Goal: Task Accomplishment & Management: Manage account settings

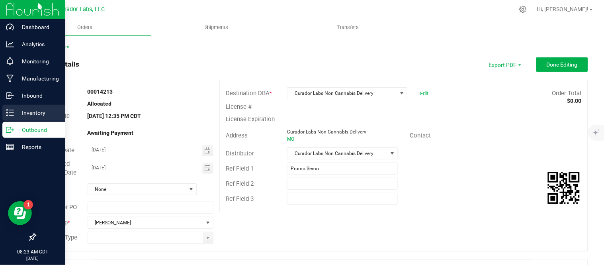
scroll to position [398, 0]
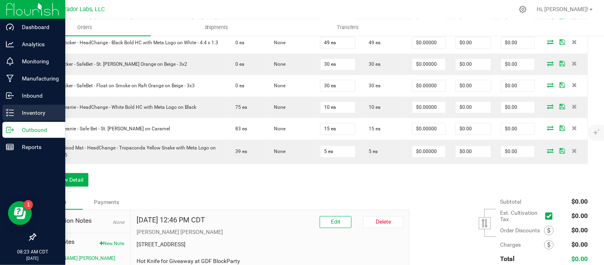
click at [30, 112] on p "Inventory" at bounding box center [38, 113] width 48 height 10
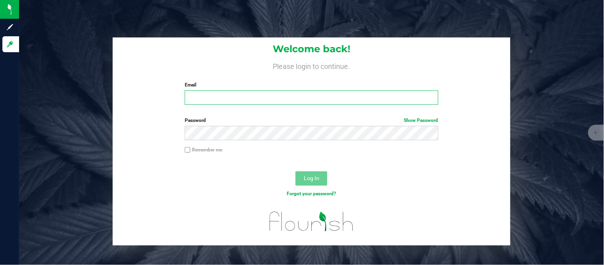
type input "[PERSON_NAME][EMAIL_ADDRESS][DOMAIN_NAME]"
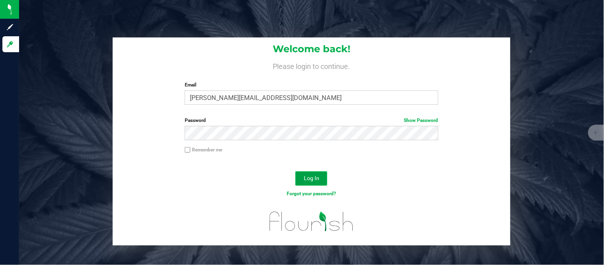
click at [311, 180] on span "Log In" at bounding box center [312, 178] width 16 height 6
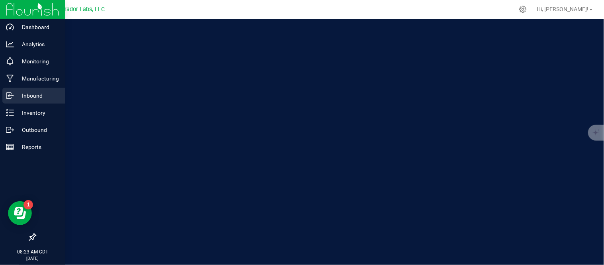
click at [30, 94] on p "Inbound" at bounding box center [38, 96] width 48 height 10
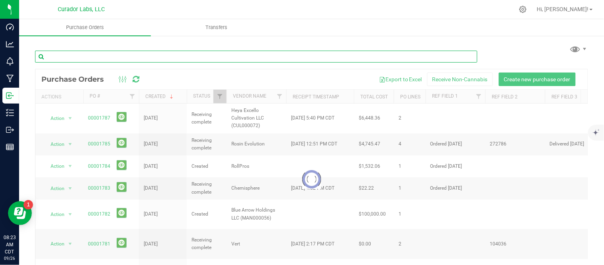
click at [156, 58] on input "text" at bounding box center [256, 57] width 442 height 12
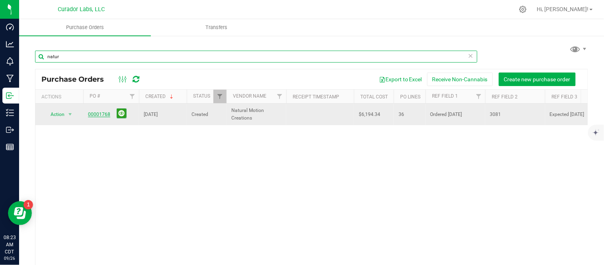
type input "natur"
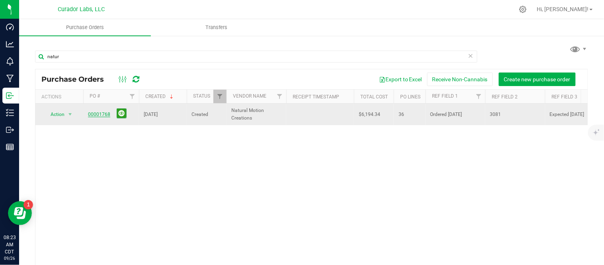
click at [99, 116] on link "00001768" at bounding box center [99, 114] width 22 height 6
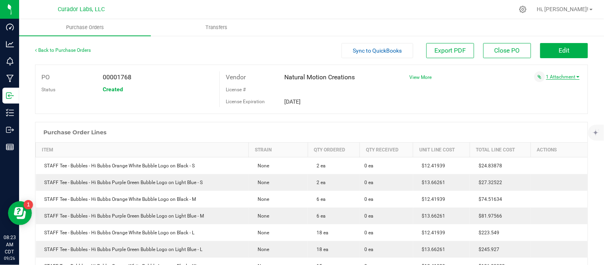
click at [556, 77] on link "1 Attachment" at bounding box center [562, 77] width 33 height 6
click at [541, 88] on span "Invoice 3081.pdf" at bounding box center [553, 86] width 32 height 5
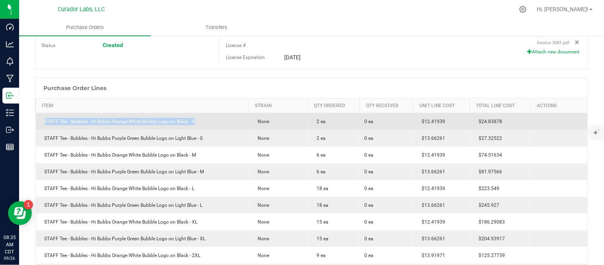
drag, startPoint x: 42, startPoint y: 124, endPoint x: 206, endPoint y: 125, distance: 164.0
click at [206, 125] on div "STAFF Tee - Bubbles - Hi Bubbs Orange White Bubble Logo on Black - S" at bounding box center [142, 121] width 203 height 7
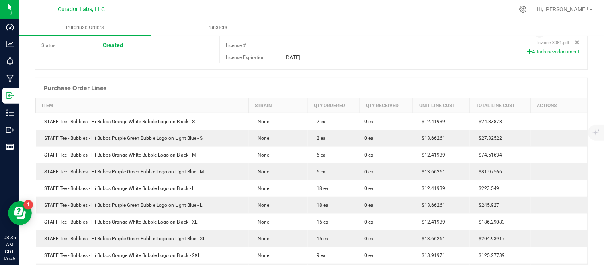
click at [269, 92] on div "Purchase Order Lines" at bounding box center [311, 88] width 552 height 20
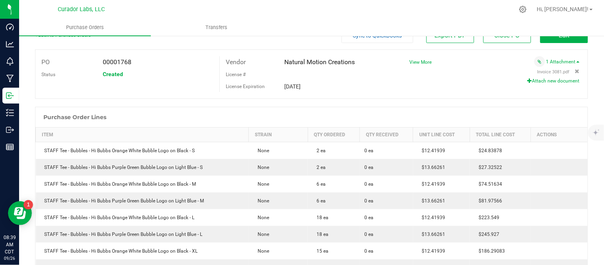
scroll to position [0, 0]
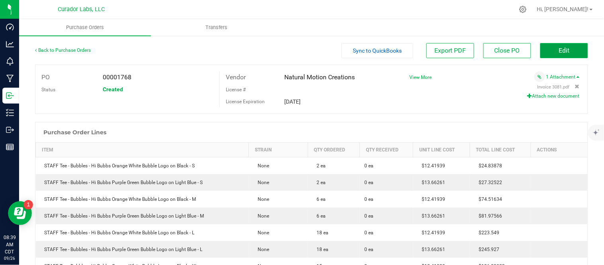
click at [559, 54] on span "Edit" at bounding box center [564, 51] width 11 height 8
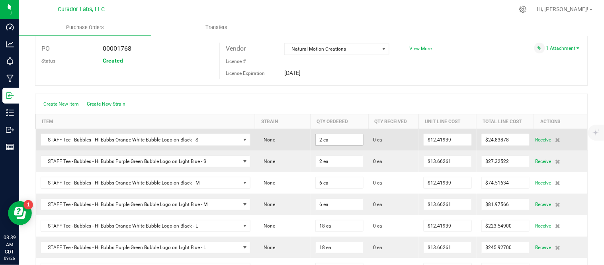
scroll to position [44, 0]
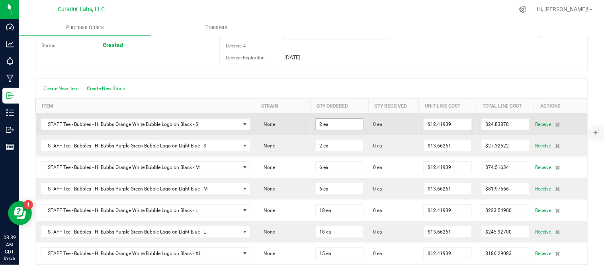
type input "2"
click at [329, 129] on input "2" at bounding box center [339, 124] width 47 height 11
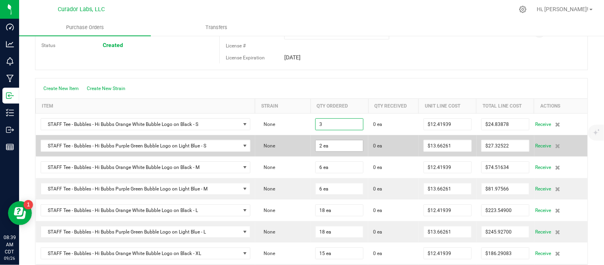
type input "3 ea"
type input "$37.25817"
type input "2"
click at [333, 145] on input "2" at bounding box center [339, 145] width 47 height 11
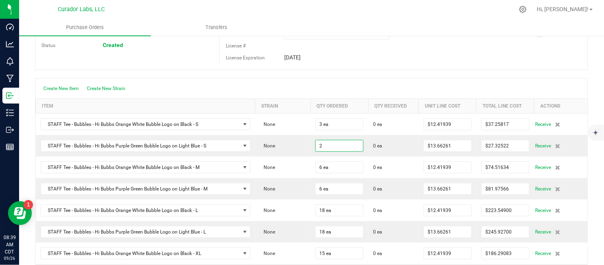
click at [340, 143] on input "2" at bounding box center [339, 145] width 47 height 11
type input "3 ea"
type input "$40.98783"
click at [373, 69] on div "PO 00001768 Status Created Vendor Natural Motion Creations License # License Ex…" at bounding box center [311, 45] width 553 height 50
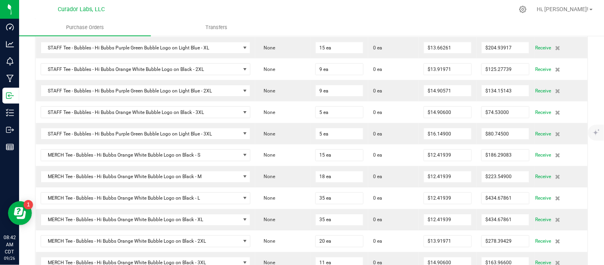
scroll to position [221, 0]
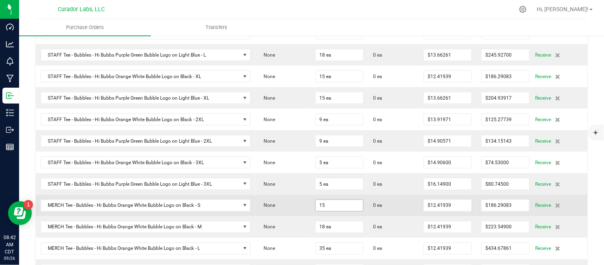
click at [339, 205] on input "15" at bounding box center [339, 205] width 47 height 11
type input "14 ea"
type input "$173.87146"
click at [297, 200] on td "None" at bounding box center [283, 205] width 56 height 21
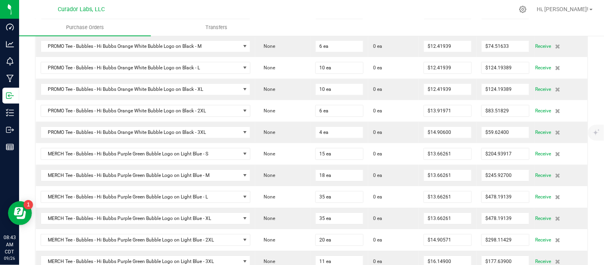
scroll to position [575, 0]
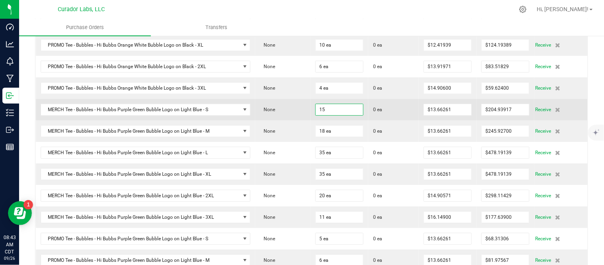
click at [352, 115] on input "15" at bounding box center [339, 109] width 47 height 11
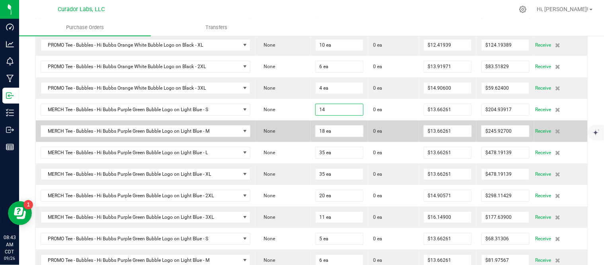
type input "14 ea"
type input "$191.27654"
click at [305, 123] on td "None" at bounding box center [283, 130] width 56 height 21
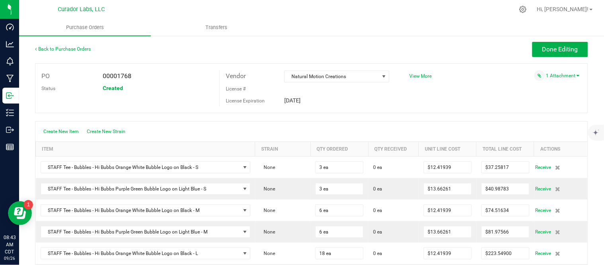
scroll to position [0, 0]
click at [563, 44] on button "Done Editing" at bounding box center [560, 50] width 56 height 15
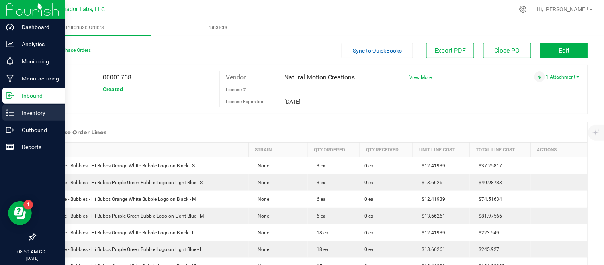
click at [10, 114] on icon at bounding box center [10, 113] width 8 height 8
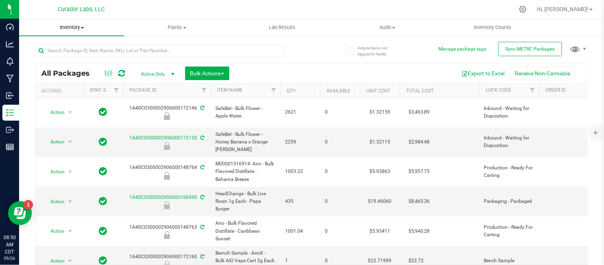
click at [86, 30] on span "Inventory" at bounding box center [71, 27] width 105 height 7
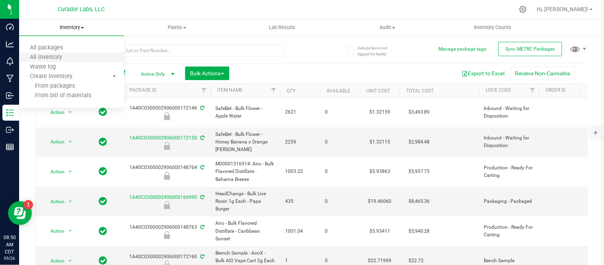
click at [74, 55] on li "All inventory" at bounding box center [71, 58] width 105 height 10
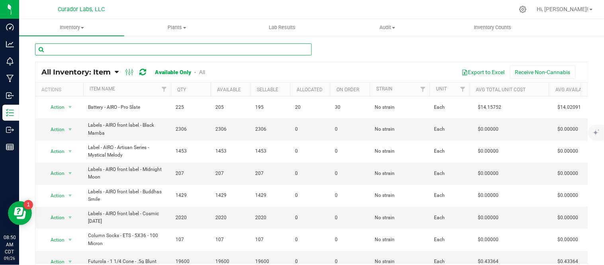
click at [113, 53] on input "text" at bounding box center [173, 49] width 277 height 12
paste input "Mouthpiece - Airo - Live Resin Series Sativa 1g Amber"
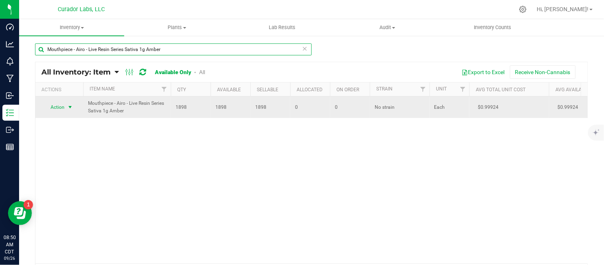
type input "Mouthpiece - Airo - Live Resin Series Sativa 1g Amber"
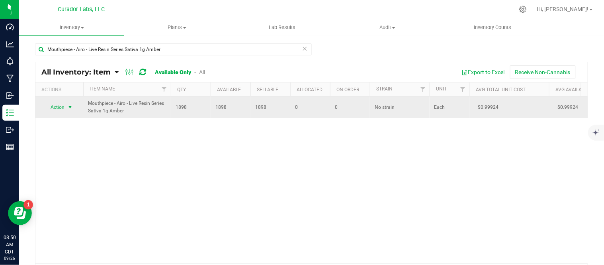
click at [73, 110] on span "select" at bounding box center [70, 107] width 6 height 6
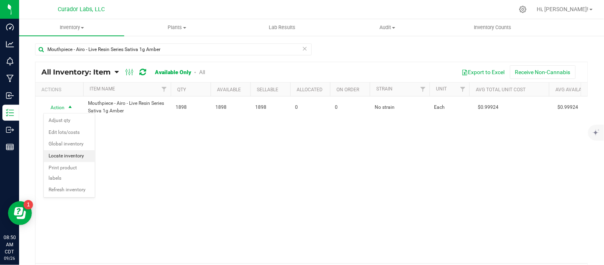
click at [77, 158] on li "Locate inventory" at bounding box center [69, 156] width 51 height 12
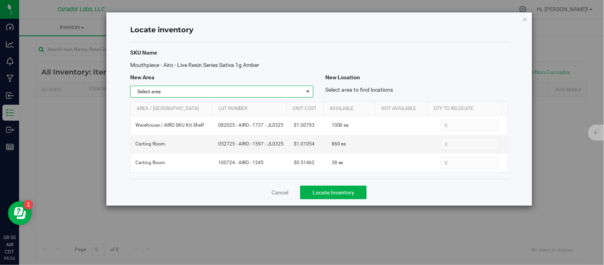
click at [305, 90] on span "select" at bounding box center [308, 91] width 6 height 6
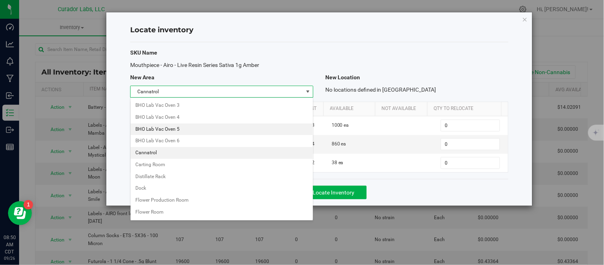
scroll to position [115, 0]
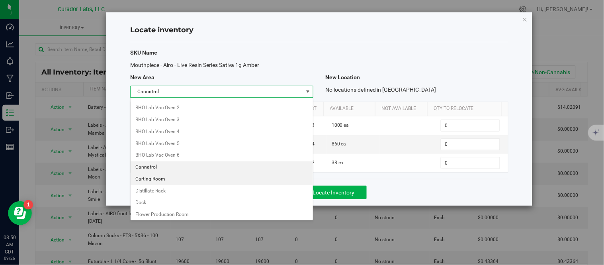
click at [156, 180] on li "Carting Room" at bounding box center [222, 179] width 182 height 12
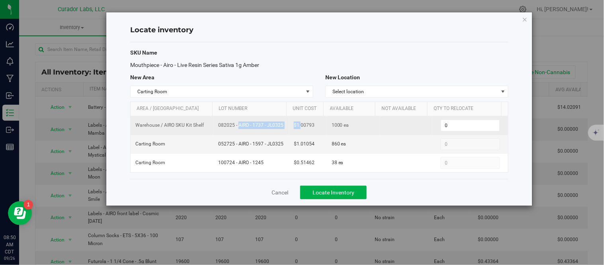
drag, startPoint x: 217, startPoint y: 125, endPoint x: 297, endPoint y: 128, distance: 80.1
click at [297, 128] on tr "Warehouse / AIRO SKU Kit Shelf 082025 - AIRO - 1737 - JL0325 $1.00793 1000 ea 0…" at bounding box center [319, 125] width 377 height 19
click at [294, 129] on span "$1.00793" at bounding box center [304, 125] width 21 height 8
drag, startPoint x: 217, startPoint y: 125, endPoint x: 285, endPoint y: 126, distance: 68.5
click at [285, 126] on td "082025 - AIRO - 1737 - JL0325" at bounding box center [251, 125] width 76 height 19
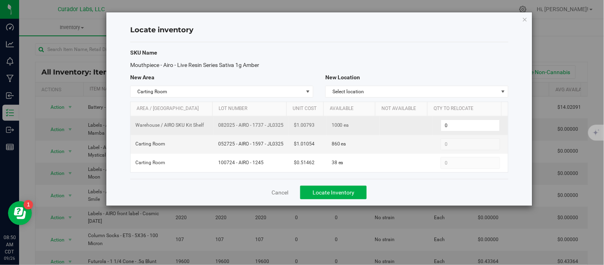
copy span "082025 - AIRO - 1737 - JL0325"
click at [456, 126] on input "0" at bounding box center [470, 125] width 59 height 11
type input "1000"
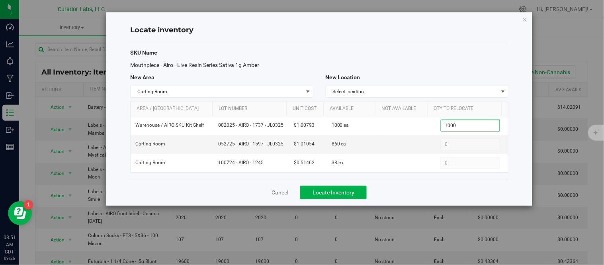
type input "1,000"
click at [389, 182] on div "Cancel Locate Inventory" at bounding box center [319, 192] width 378 height 27
click at [341, 195] on span "Locate Inventory" at bounding box center [334, 192] width 42 height 6
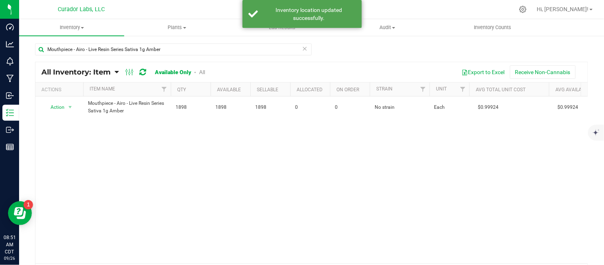
click at [302, 49] on icon at bounding box center [305, 48] width 6 height 10
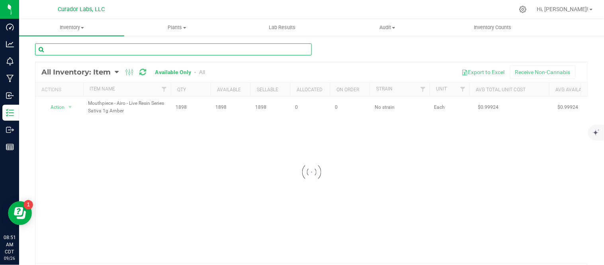
paste input "" Mouthpiece - AIRO - Artisan Series Caribbean Sunset""
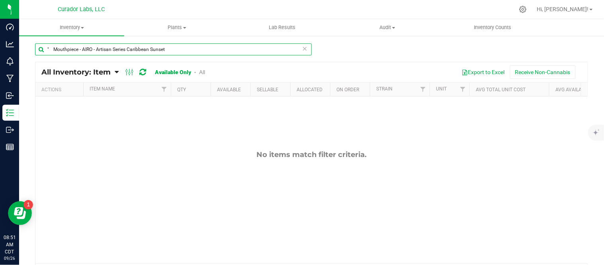
click at [54, 51] on input "" Mouthpiece - AIRO - Artisan Series Caribbean Sunset" at bounding box center [173, 49] width 277 height 12
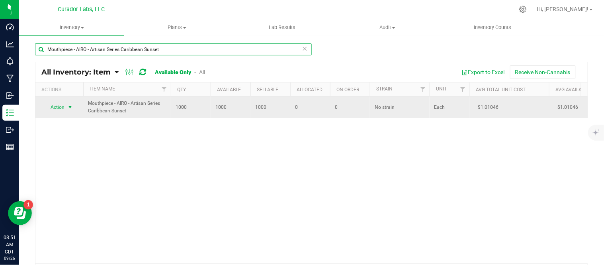
type input "Mouthpiece - AIRO - Artisan Series Caribbean Sunset"
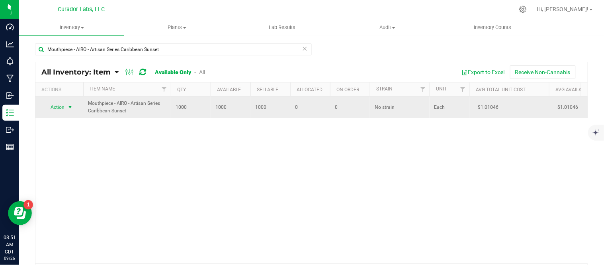
click at [69, 108] on span "select" at bounding box center [70, 107] width 6 height 6
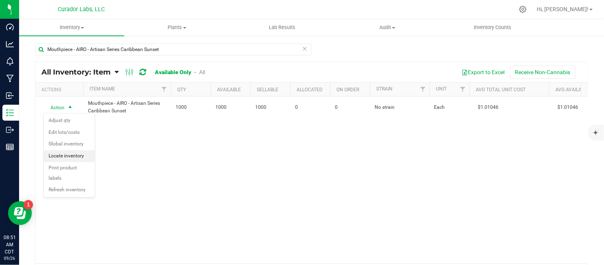
click at [74, 158] on li "Locate inventory" at bounding box center [69, 156] width 51 height 12
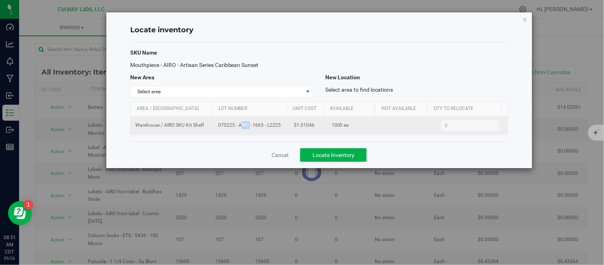
drag, startPoint x: 218, startPoint y: 126, endPoint x: 231, endPoint y: 125, distance: 12.7
click at [231, 125] on span "070225 - AIRO - 1665 - L2225" at bounding box center [251, 125] width 66 height 8
click at [231, 126] on span "070225 - AIRO - 1665 - L2225" at bounding box center [251, 125] width 66 height 8
drag, startPoint x: 224, startPoint y: 125, endPoint x: 280, endPoint y: 128, distance: 56.6
click at [280, 128] on span "070225 - AIRO - 1665 - L2225" at bounding box center [251, 125] width 66 height 8
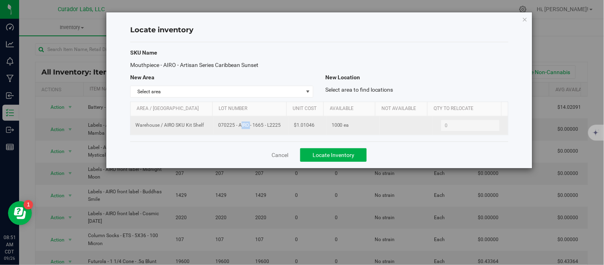
copy span "070225 - AIRO - 1665 - L2225"
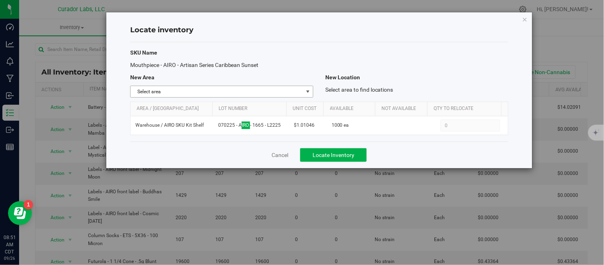
click at [305, 94] on span "select" at bounding box center [308, 91] width 6 height 6
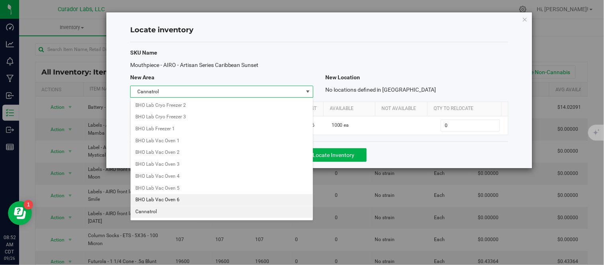
scroll to position [115, 0]
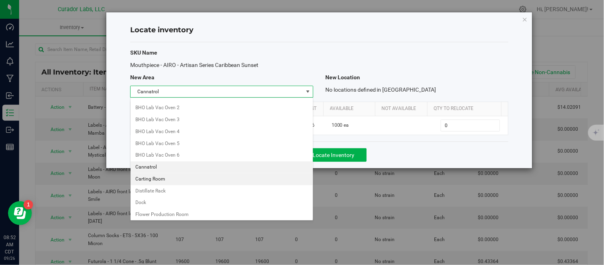
click at [180, 184] on li "Carting Room" at bounding box center [222, 179] width 182 height 12
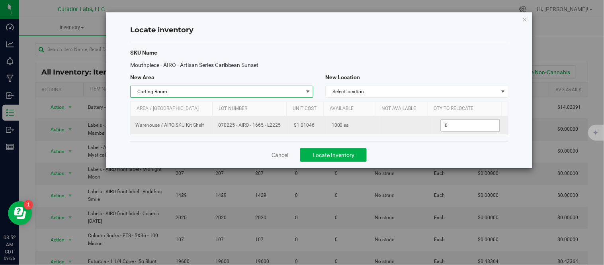
click at [460, 125] on span "0 0" at bounding box center [470, 125] width 59 height 12
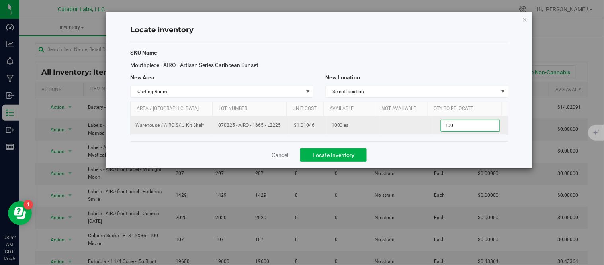
type input "1000"
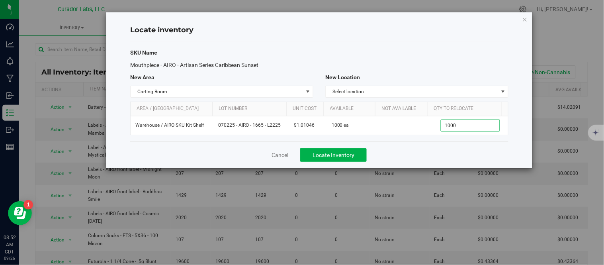
type input "1,000"
click at [419, 147] on div "Cancel Locate Inventory" at bounding box center [319, 154] width 378 height 27
click at [339, 155] on span "Locate Inventory" at bounding box center [334, 155] width 42 height 6
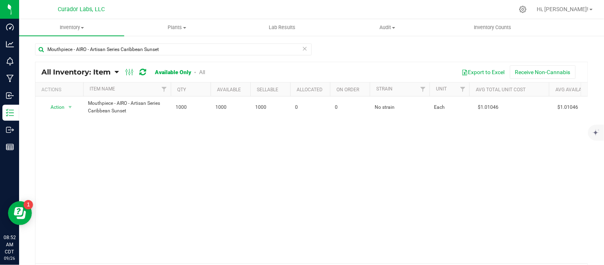
click at [304, 47] on icon at bounding box center [305, 48] width 6 height 10
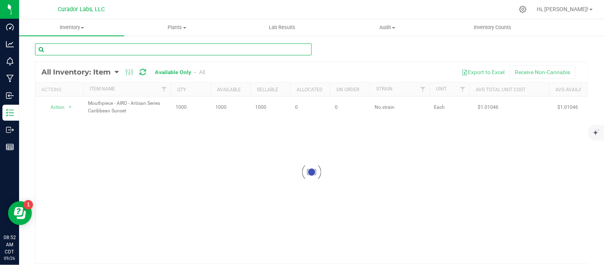
click at [215, 46] on input "text" at bounding box center [173, 49] width 277 height 12
paste input "" Cart - SafeBet - EZ Click Glass Distillate THC M [PERSON_NAME] - 1mL""
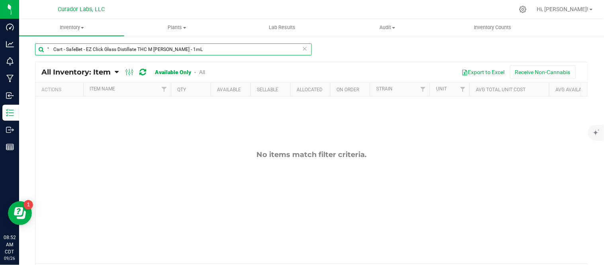
click at [53, 48] on input "" Cart - SafeBet - EZ Click Glass Distillate THC M [PERSON_NAME] - 1mL" at bounding box center [173, 49] width 277 height 12
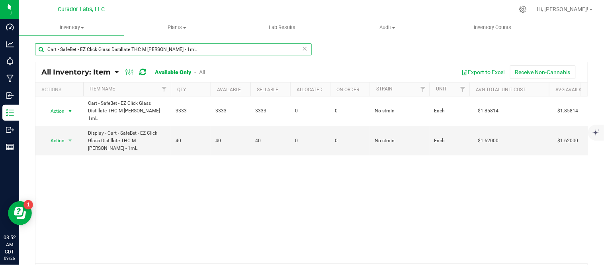
type input "Cart - SafeBet - EZ Click Glass Distillate THC M [PERSON_NAME] - 1mL"
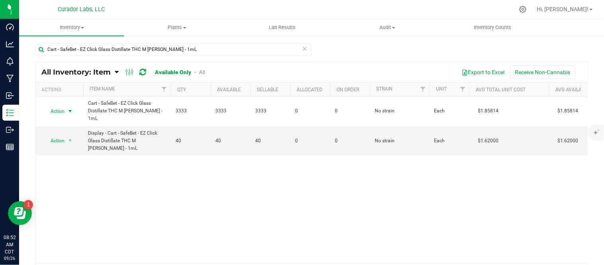
click at [70, 110] on span "select" at bounding box center [70, 111] width 6 height 6
click at [66, 158] on li "Locate inventory" at bounding box center [69, 160] width 51 height 12
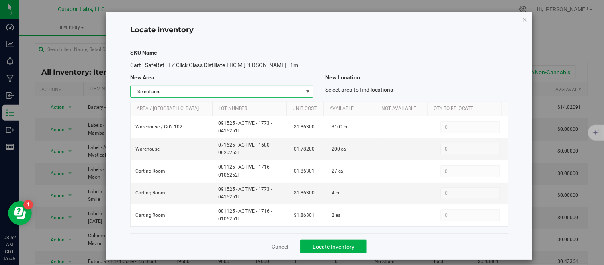
click at [305, 90] on span "select" at bounding box center [308, 91] width 6 height 6
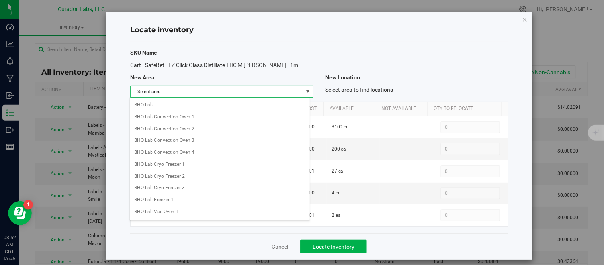
scroll to position [643, 0]
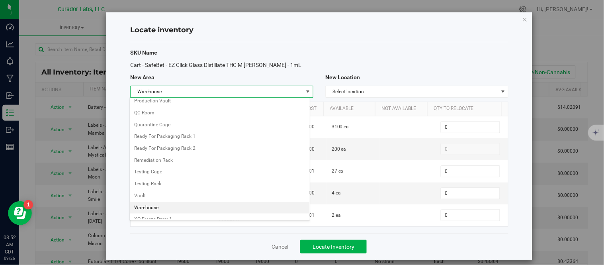
click at [145, 211] on li "Warehouse" at bounding box center [220, 208] width 180 height 12
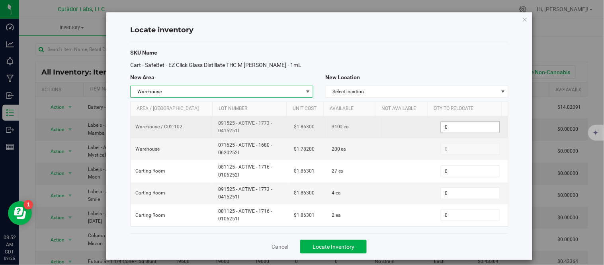
click at [450, 125] on span "0 0" at bounding box center [470, 127] width 59 height 12
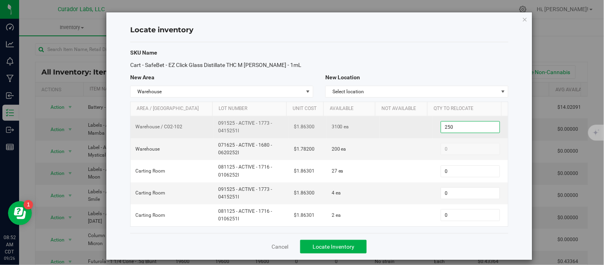
type input "2500"
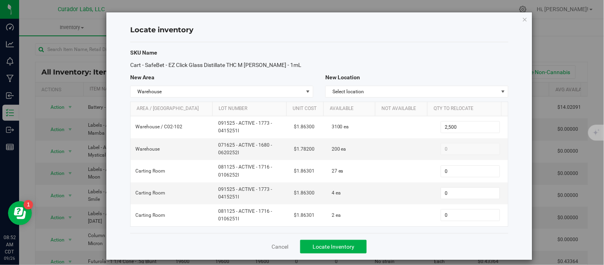
click at [445, 235] on div "Cancel Locate Inventory" at bounding box center [319, 246] width 378 height 27
click at [308, 88] on span "select" at bounding box center [308, 91] width 10 height 11
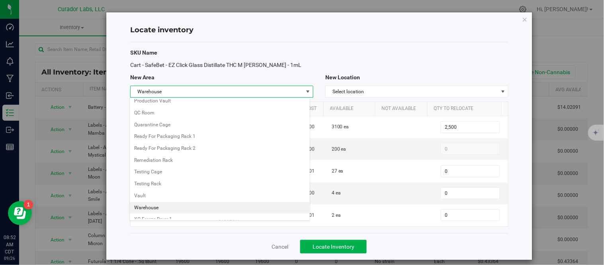
type input "0"
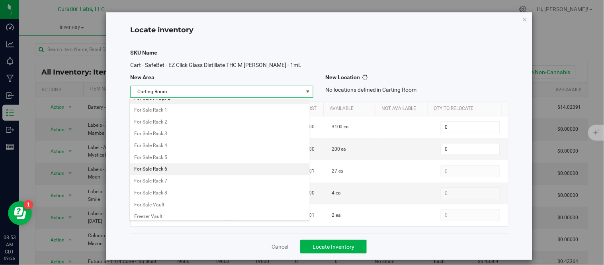
scroll to position [190, 0]
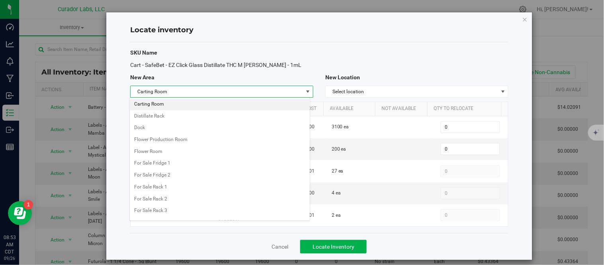
click at [162, 106] on li "Carting Room" at bounding box center [220, 104] width 180 height 12
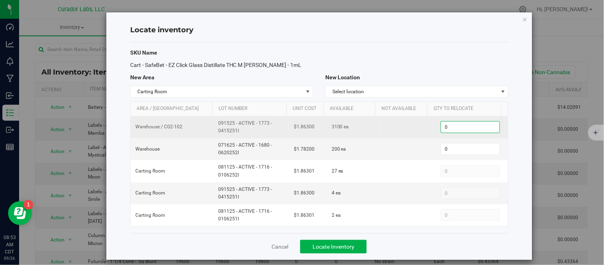
click at [453, 126] on span "0 0" at bounding box center [470, 127] width 59 height 12
type input "2500"
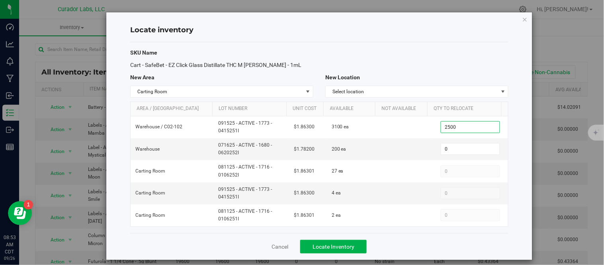
type input "2,500"
click at [393, 244] on div "Cancel Locate Inventory" at bounding box center [319, 246] width 378 height 27
click at [346, 245] on span "Locate Inventory" at bounding box center [334, 246] width 42 height 6
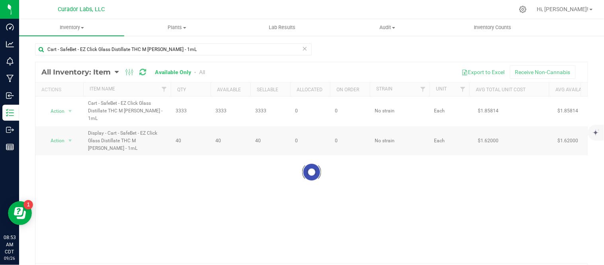
click at [74, 110] on div at bounding box center [311, 172] width 552 height 220
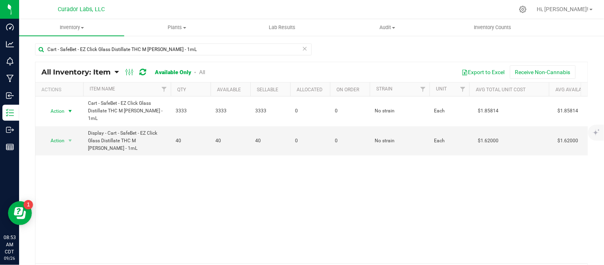
click at [74, 110] on span "select" at bounding box center [70, 111] width 10 height 11
click at [74, 161] on li "Locate inventory" at bounding box center [69, 160] width 51 height 12
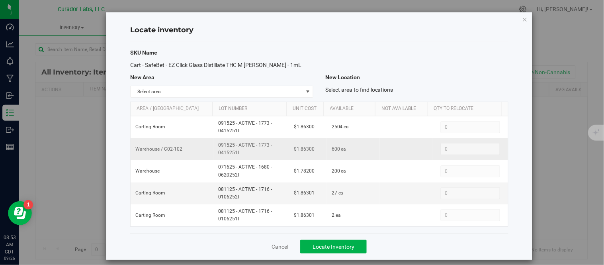
drag, startPoint x: 214, startPoint y: 147, endPoint x: 248, endPoint y: 159, distance: 35.5
click at [248, 159] on td "091525 - ACTIVE - 1773 - 0415251I" at bounding box center [251, 149] width 76 height 22
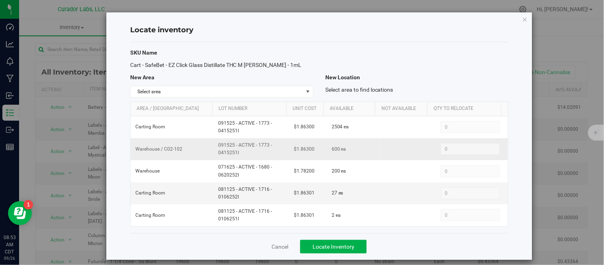
copy span "091525 - ACTIVE - 1773 - 0415251I"
drag, startPoint x: 522, startPoint y: 17, endPoint x: 513, endPoint y: 19, distance: 9.5
click at [522, 17] on icon "button" at bounding box center [525, 19] width 6 height 10
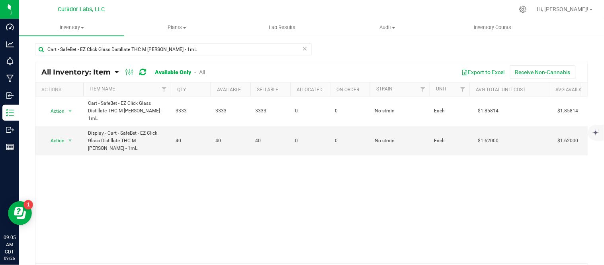
click at [302, 45] on icon at bounding box center [305, 48] width 6 height 10
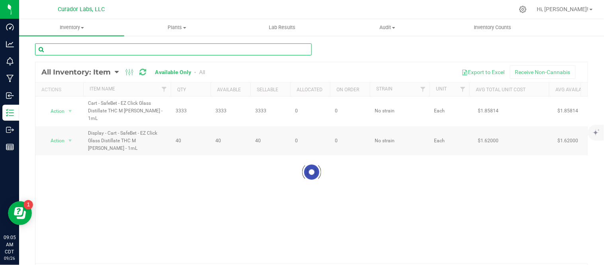
paste input "Labels - AIRO - Artisan Series - [PERSON_NAME] [PERSON_NAME]"
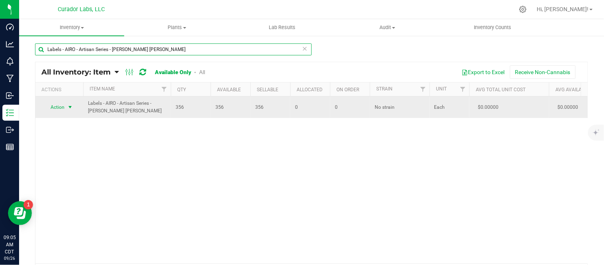
type input "Labels - AIRO - Artisan Series - [PERSON_NAME] [PERSON_NAME]"
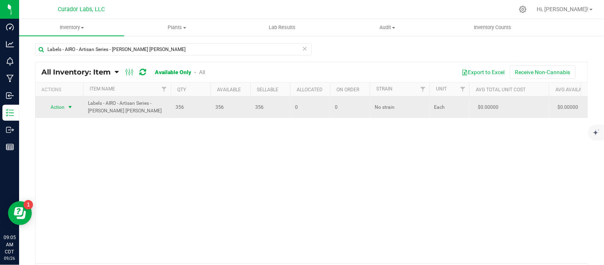
click at [68, 110] on span "select" at bounding box center [70, 107] width 10 height 11
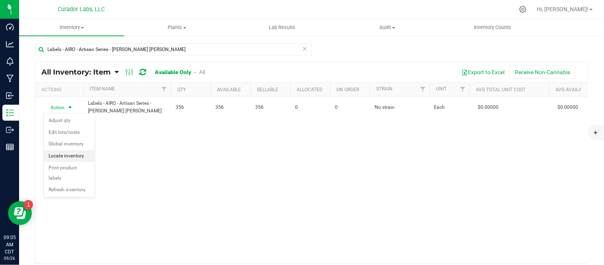
click at [72, 151] on li "Locate inventory" at bounding box center [69, 156] width 51 height 12
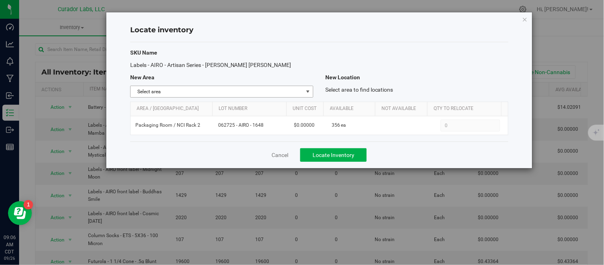
click at [309, 90] on span "select" at bounding box center [308, 91] width 6 height 6
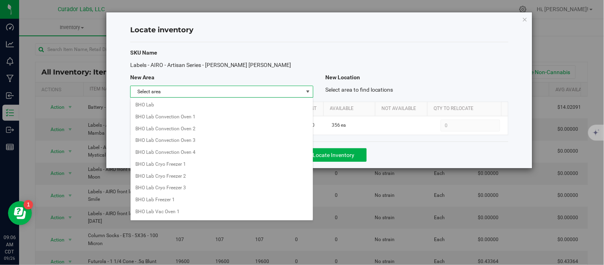
scroll to position [643, 0]
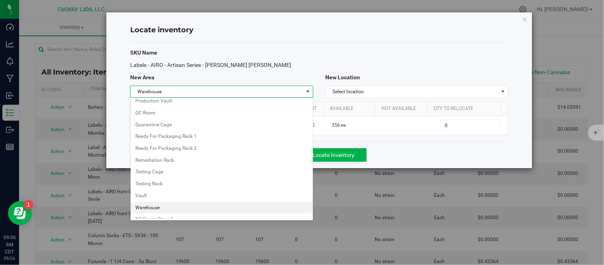
click at [150, 212] on li "Warehouse" at bounding box center [222, 208] width 182 height 12
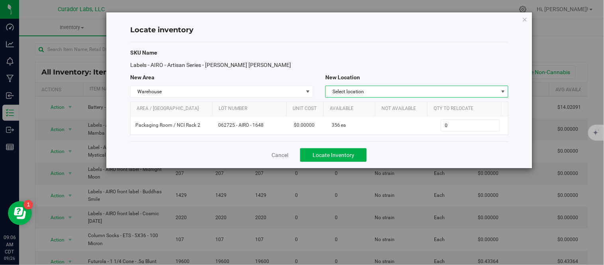
click at [436, 90] on span "Select location" at bounding box center [412, 91] width 172 height 11
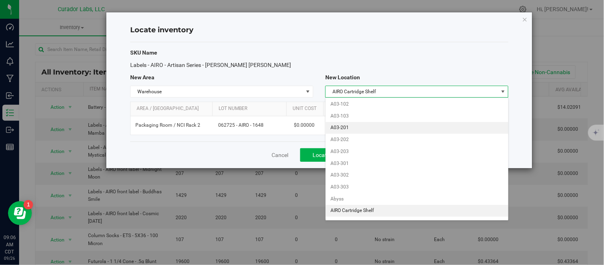
scroll to position [270, 0]
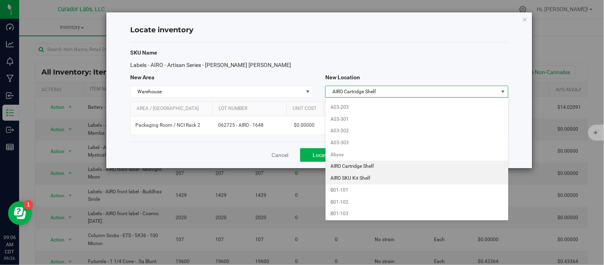
click at [367, 182] on li "AIRO SKU Kit Shelf" at bounding box center [417, 178] width 182 height 12
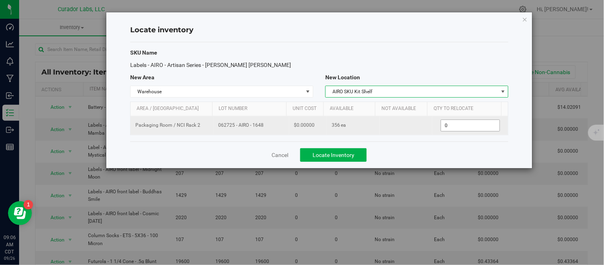
click at [458, 124] on span "0 0" at bounding box center [470, 125] width 59 height 12
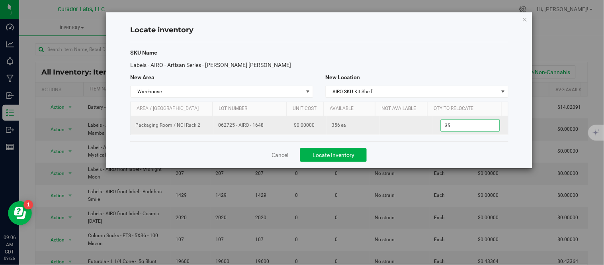
type input "356"
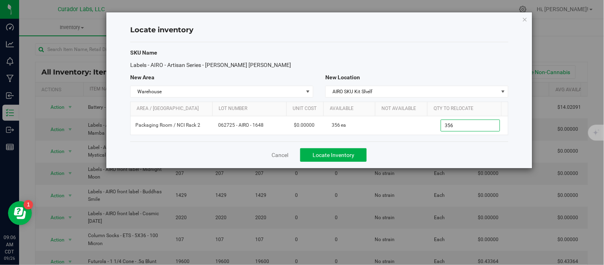
type input "356"
click at [392, 142] on div "Cancel Locate Inventory" at bounding box center [319, 154] width 378 height 27
click at [341, 149] on button "Locate Inventory" at bounding box center [333, 155] width 66 height 14
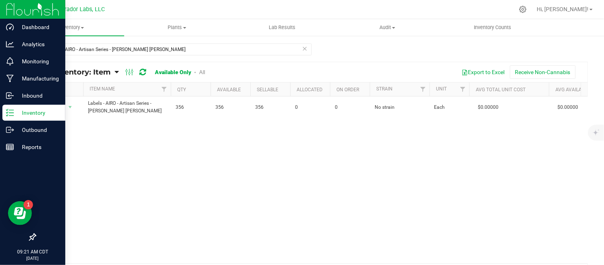
click at [33, 115] on p "Inventory" at bounding box center [38, 113] width 48 height 10
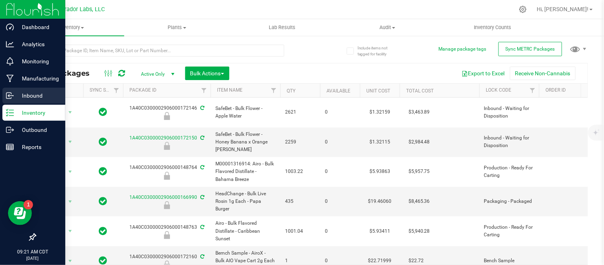
click at [36, 96] on p "Inbound" at bounding box center [38, 96] width 48 height 10
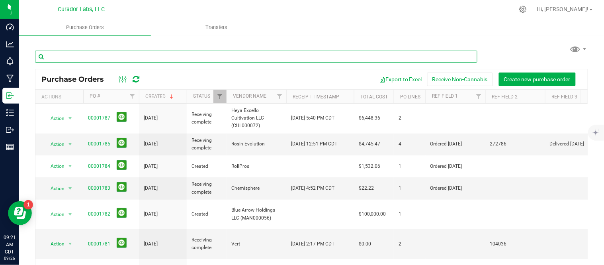
click at [186, 55] on input "text" at bounding box center [256, 57] width 442 height 12
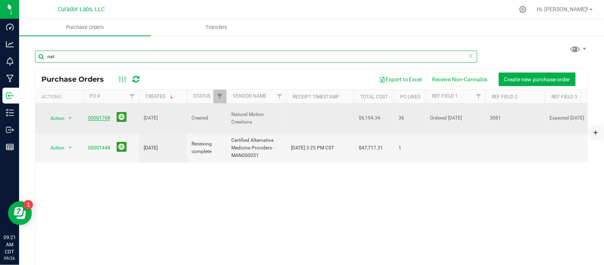
type input "nat"
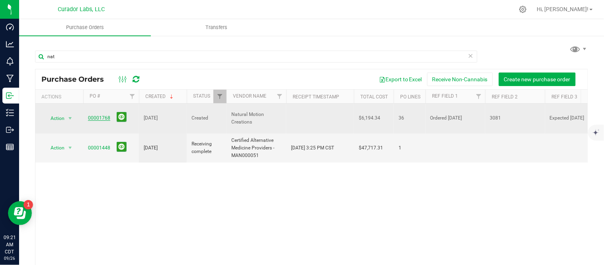
click at [101, 116] on link "00001768" at bounding box center [99, 118] width 22 height 6
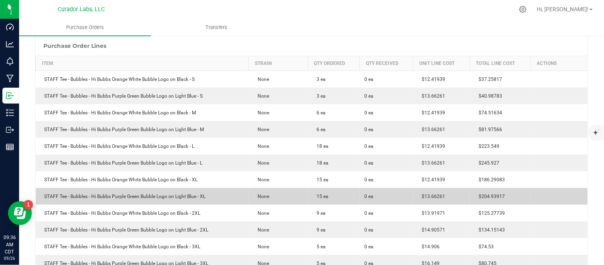
scroll to position [88, 0]
